Goal: Task Accomplishment & Management: Use online tool/utility

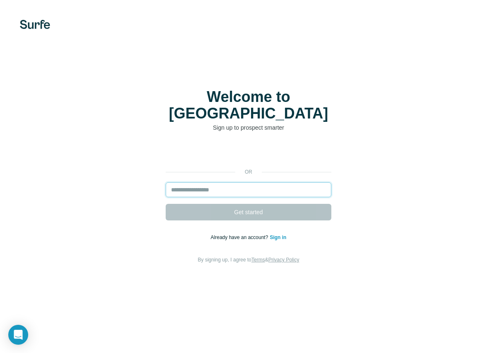
click at [230, 183] on input "email" at bounding box center [249, 189] width 166 height 15
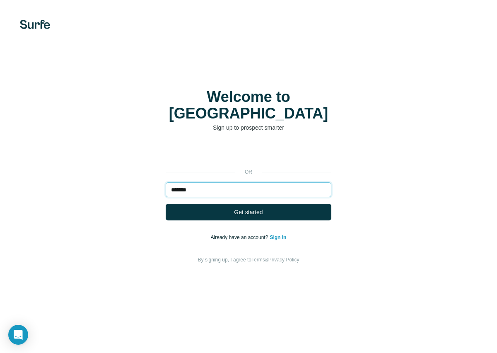
type input "*******"
click at [275, 234] on link "Sign in" at bounding box center [277, 237] width 17 height 6
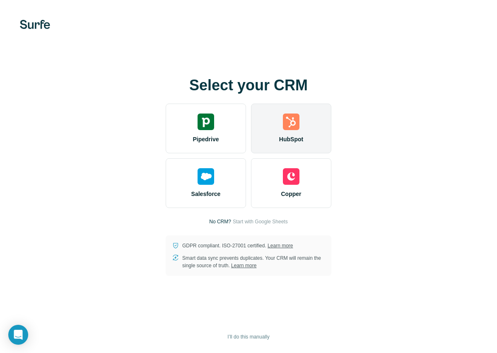
click at [279, 113] on div "HubSpot" at bounding box center [291, 128] width 80 height 50
